Goal: Task Accomplishment & Management: Use online tool/utility

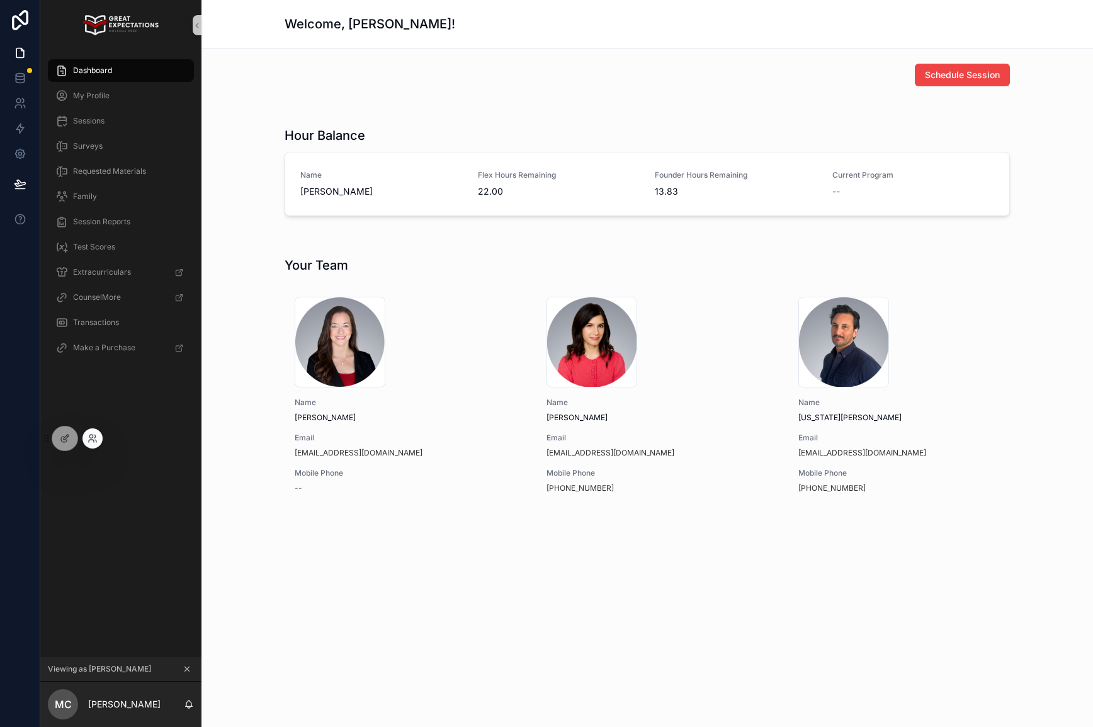
click at [85, 436] on div at bounding box center [92, 438] width 20 height 20
click at [90, 442] on icon at bounding box center [93, 438] width 10 height 10
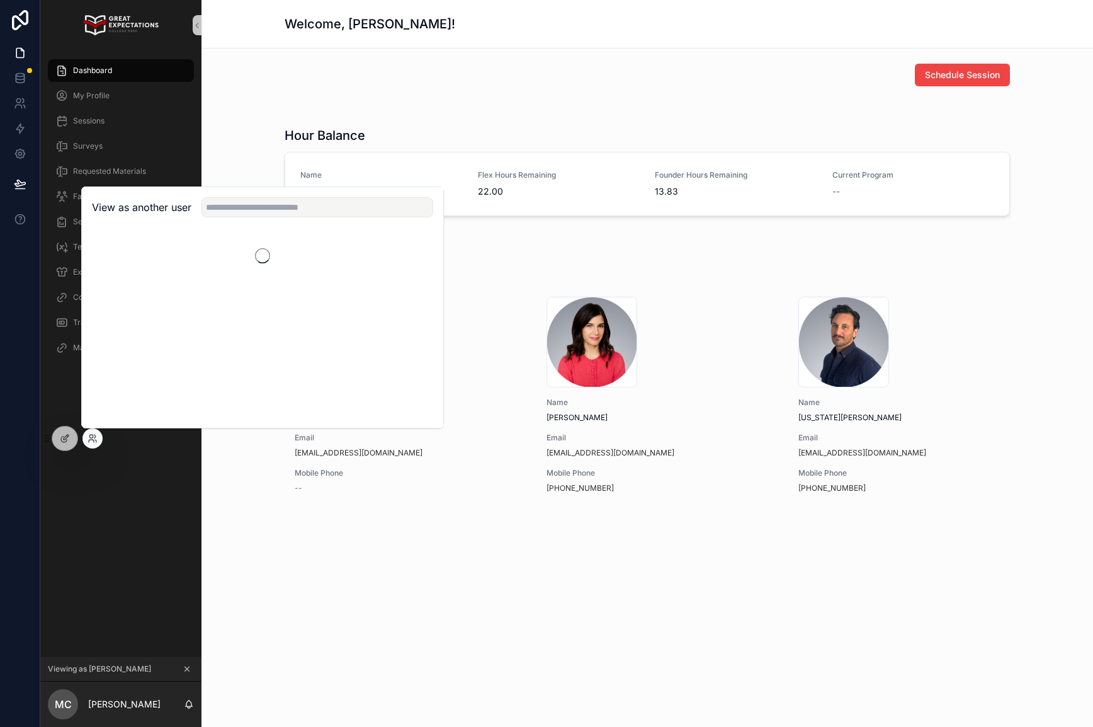
click at [266, 219] on div "View as another user" at bounding box center [262, 207] width 361 height 41
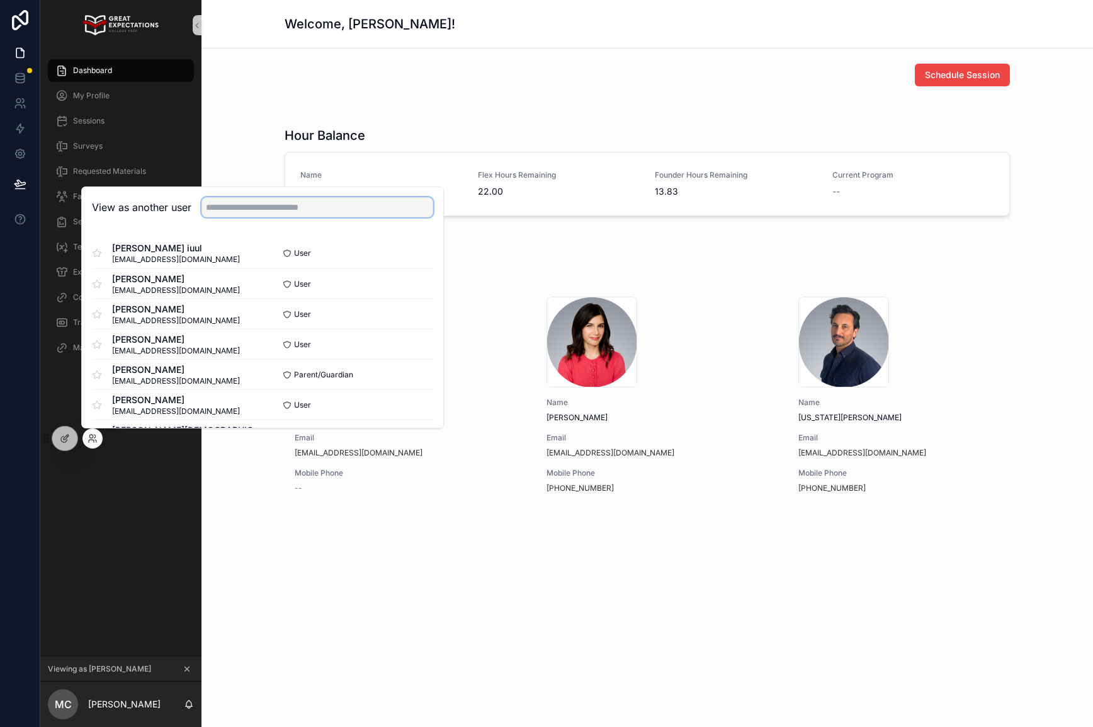
click at [268, 214] on input "text" at bounding box center [317, 207] width 232 height 20
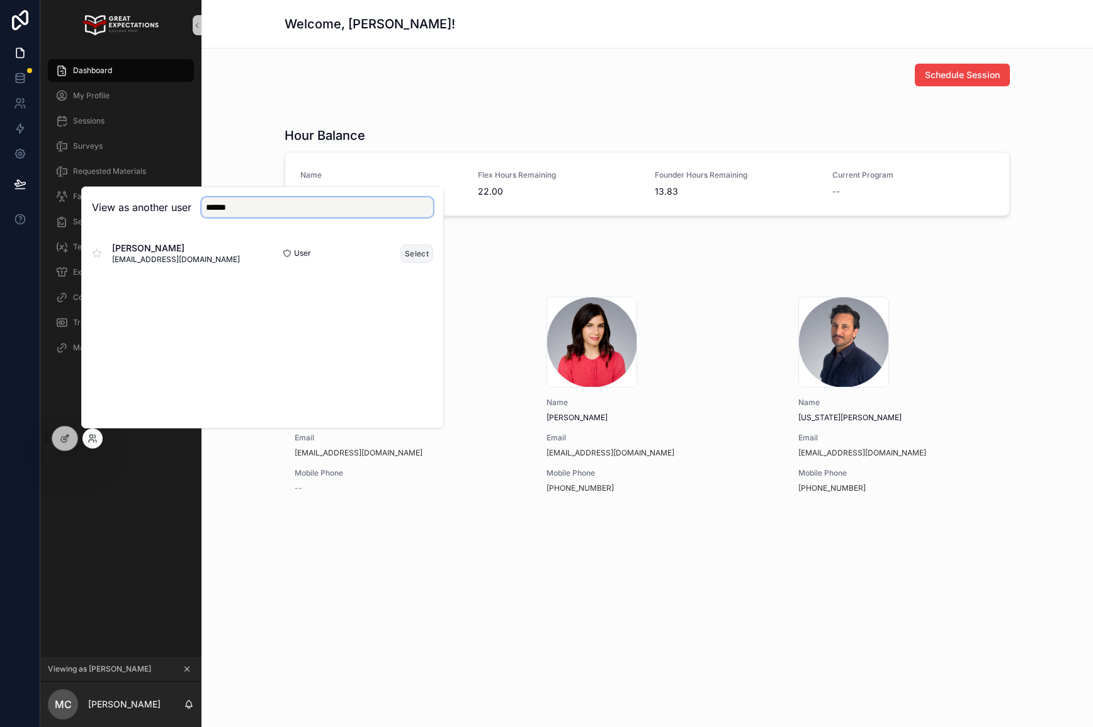
type input "******"
click at [412, 254] on button "Select" at bounding box center [416, 253] width 33 height 18
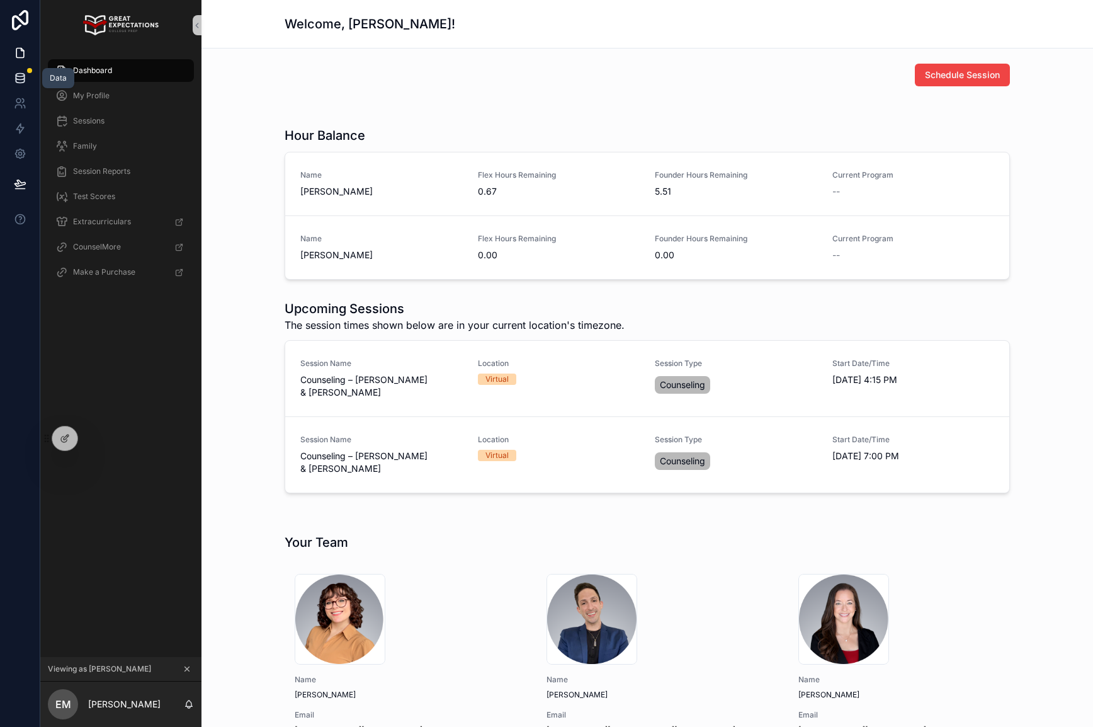
click at [14, 79] on icon at bounding box center [20, 78] width 13 height 13
